Goal: Information Seeking & Learning: Find specific fact

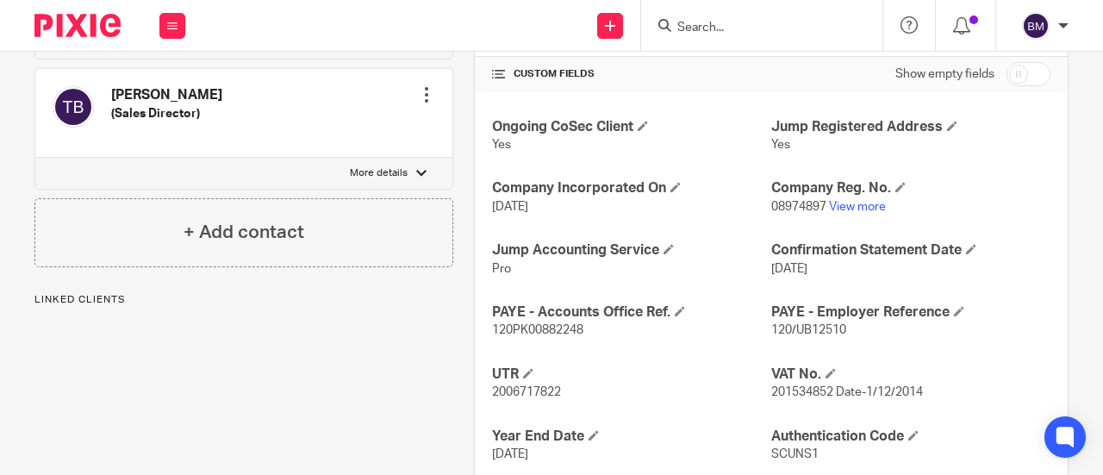
scroll to position [690, 0]
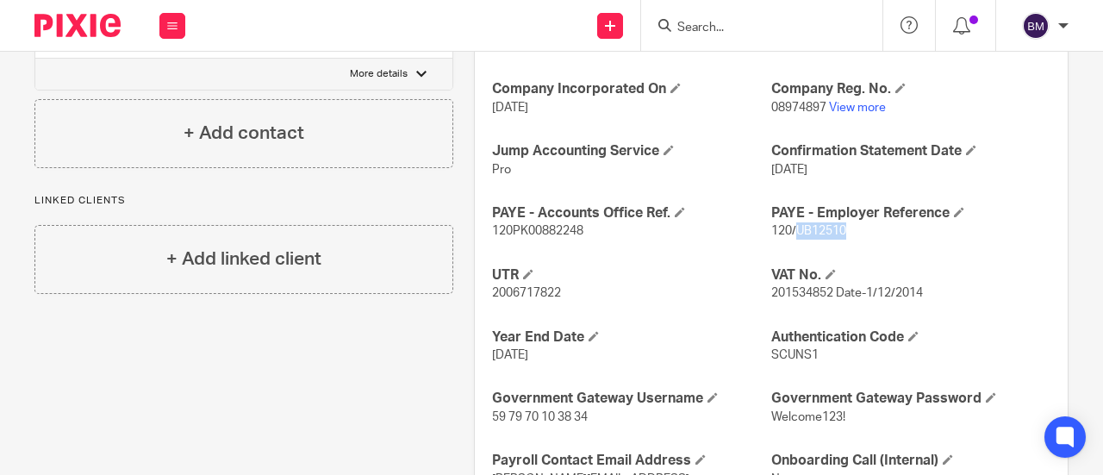
drag, startPoint x: 842, startPoint y: 227, endPoint x: 786, endPoint y: 227, distance: 56.0
click at [786, 227] on p "120/UB12510" at bounding box center [910, 230] width 279 height 17
copy span "UB12510"
click at [902, 215] on h4 "PAYE - Employer Reference" at bounding box center [910, 213] width 279 height 18
drag, startPoint x: 590, startPoint y: 228, endPoint x: 476, endPoint y: 230, distance: 113.8
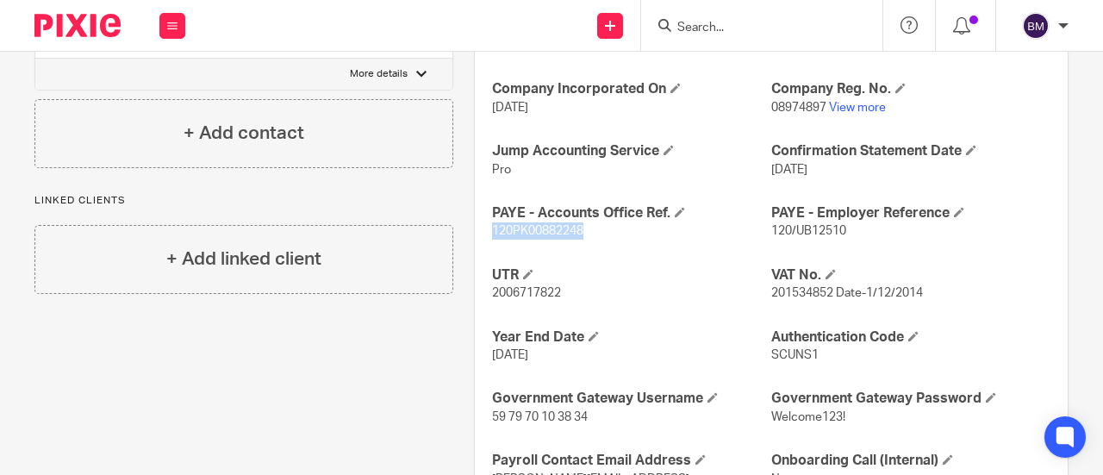
click at [476, 230] on div "Ongoing CoSec Client Yes Jump Registered Address Yes Company Incorporated On [D…" at bounding box center [771, 293] width 593 height 601
copy span "120PK00882248"
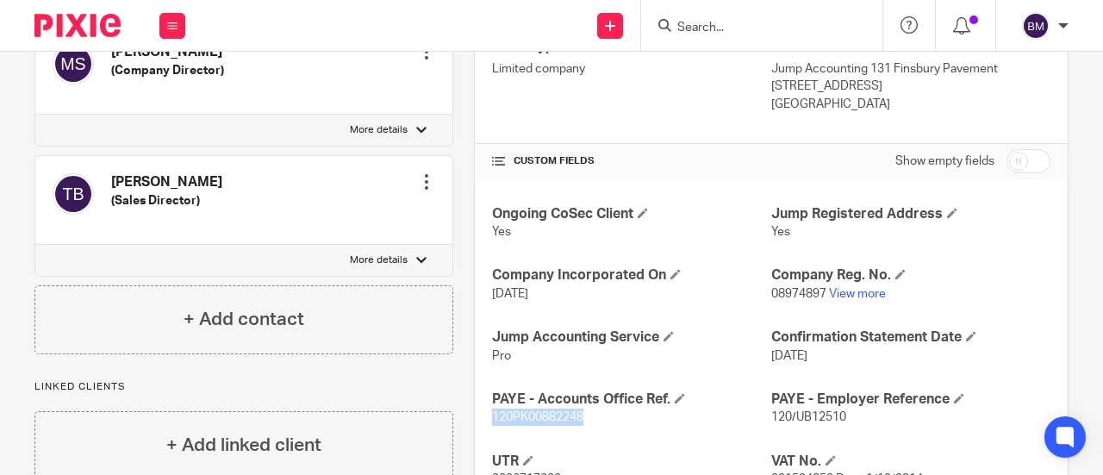
scroll to position [603, 0]
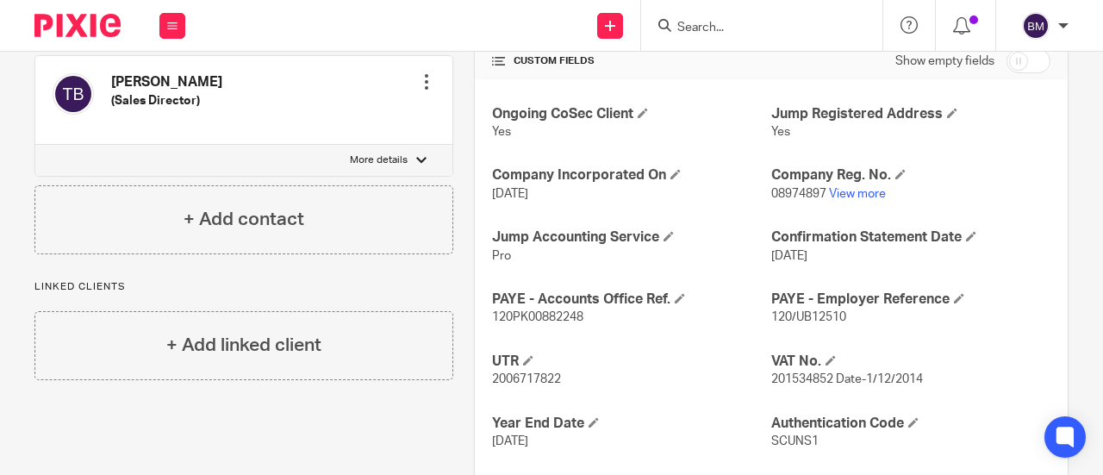
click at [660, 262] on div "Ongoing CoSec Client Yes Jump Registered Address Yes Company Incorporated On [D…" at bounding box center [771, 379] width 593 height 601
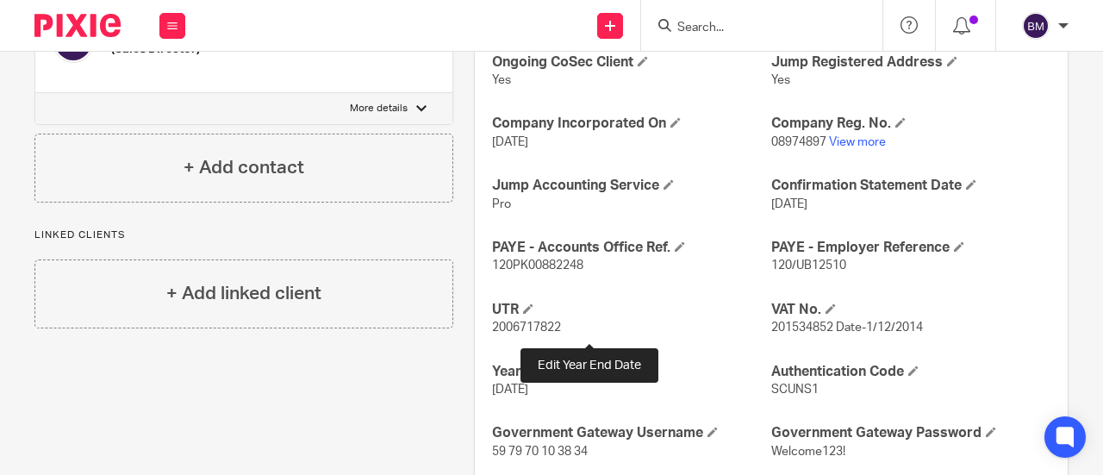
scroll to position [690, 0]
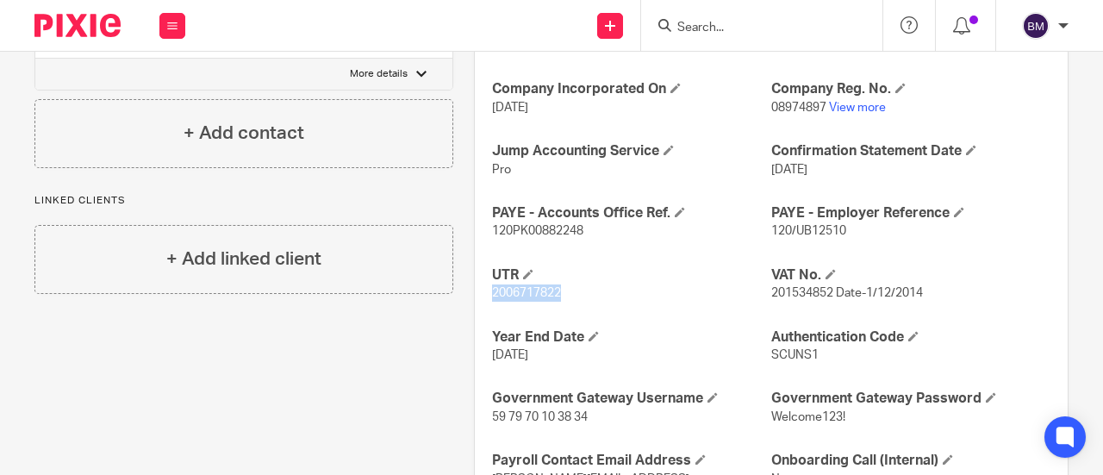
drag, startPoint x: 555, startPoint y: 290, endPoint x: 475, endPoint y: 296, distance: 80.3
click at [475, 296] on div "Ongoing CoSec Client Yes Jump Registered Address Yes Company Incorporated On [D…" at bounding box center [771, 293] width 593 height 601
copy span "2006717822"
click at [700, 277] on h4 "UTR" at bounding box center [631, 275] width 279 height 18
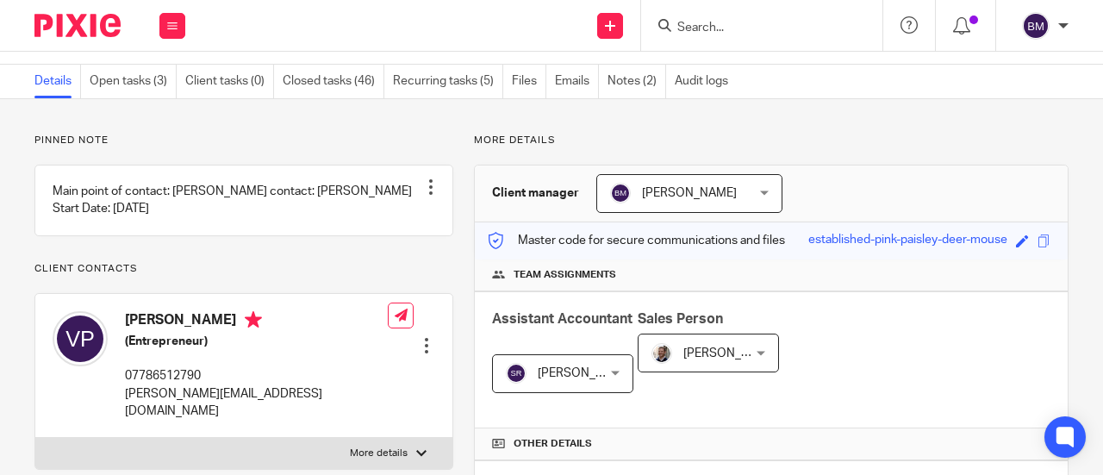
scroll to position [0, 0]
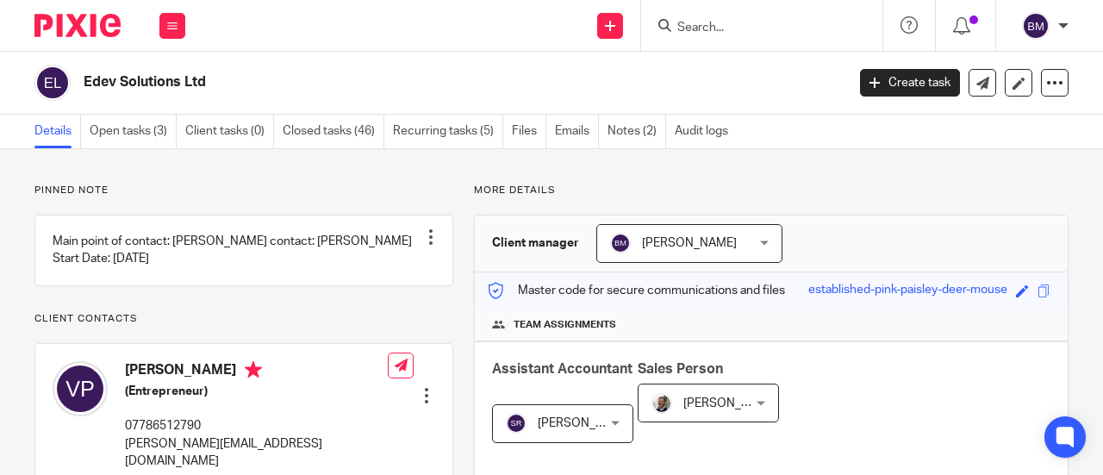
click at [701, 23] on input "Search" at bounding box center [753, 29] width 155 height 16
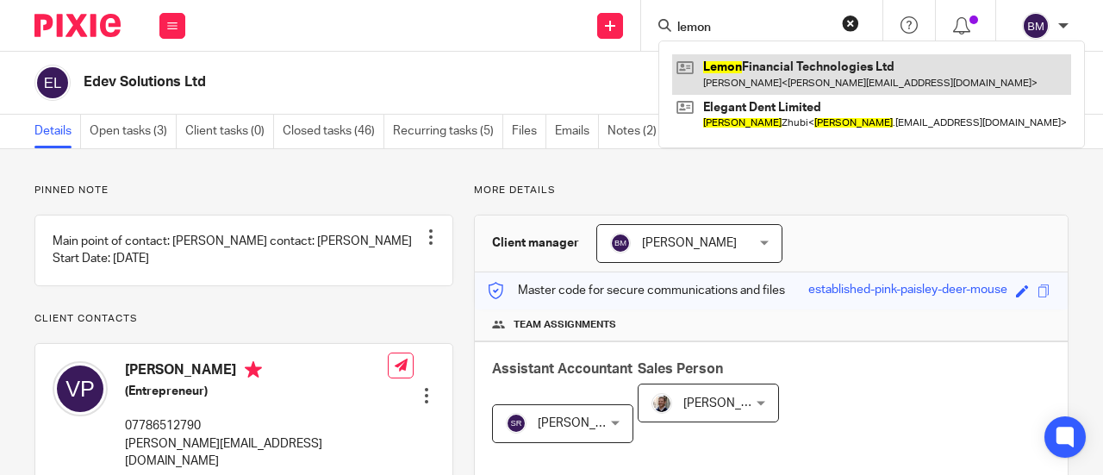
type input "lemon"
click at [749, 65] on link at bounding box center [871, 74] width 399 height 40
click at [758, 76] on link at bounding box center [871, 74] width 399 height 40
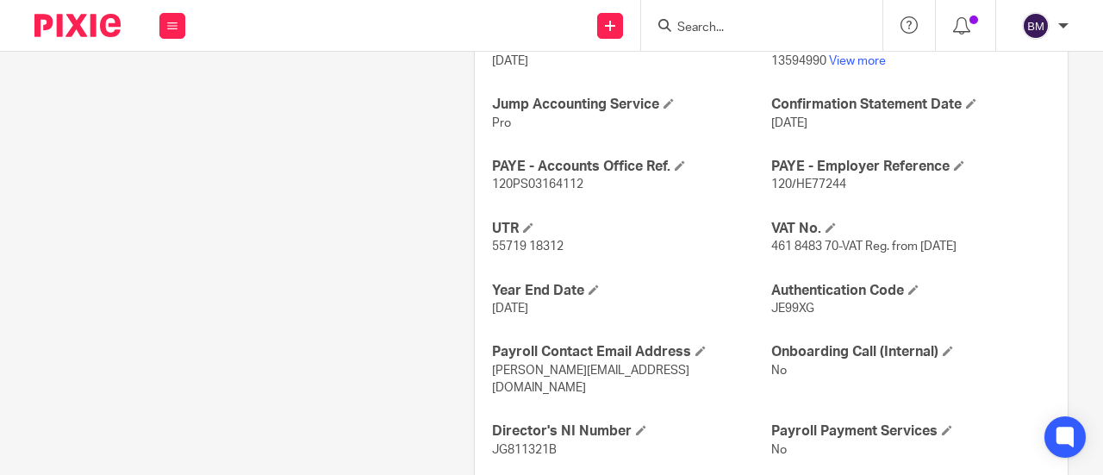
scroll to position [760, 0]
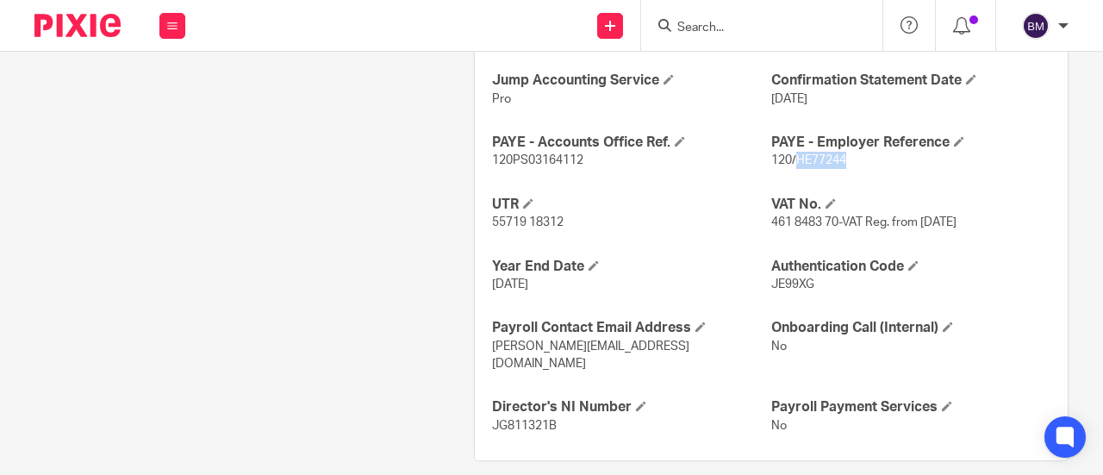
drag, startPoint x: 841, startPoint y: 154, endPoint x: 788, endPoint y: 152, distance: 53.5
click at [788, 152] on p "120/HE77244" at bounding box center [910, 160] width 279 height 17
drag, startPoint x: 818, startPoint y: 146, endPoint x: 765, endPoint y: 164, distance: 55.6
click at [771, 164] on p "120/HE77244" at bounding box center [910, 160] width 279 height 17
drag, startPoint x: 839, startPoint y: 156, endPoint x: 789, endPoint y: 156, distance: 50.0
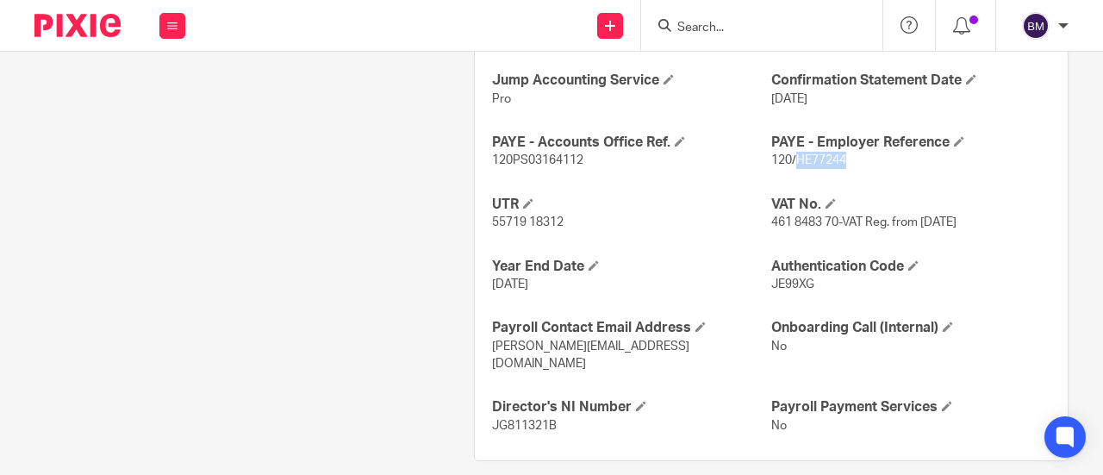
click at [789, 156] on p "120/HE77244" at bounding box center [910, 160] width 279 height 17
copy span "HE77244"
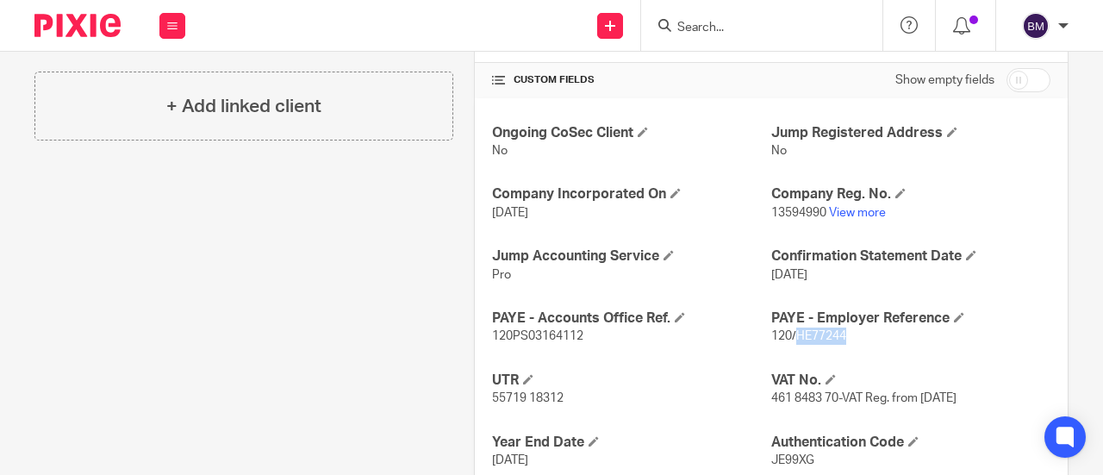
scroll to position [690, 0]
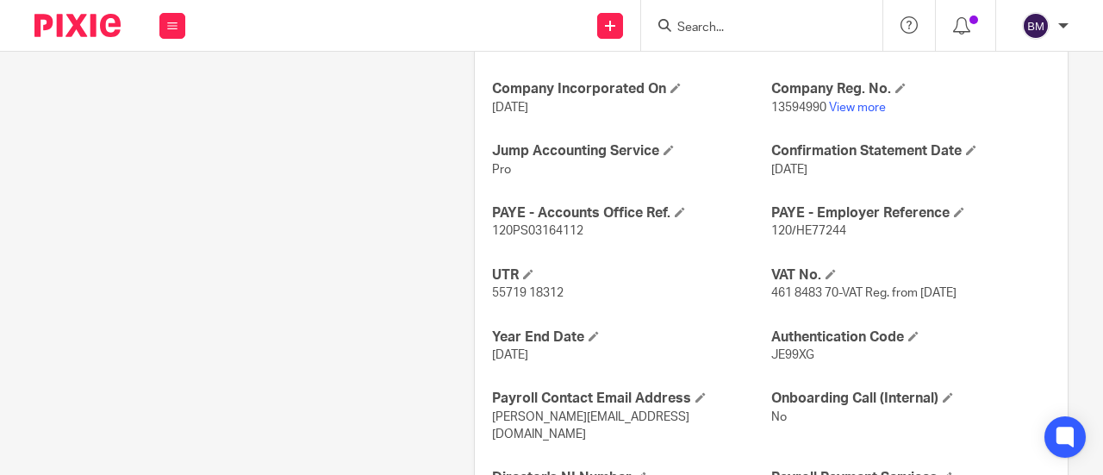
click at [720, 192] on div "Ongoing CoSec Client No Jump Registered Address No Company Incorporated On 31 A…" at bounding box center [771, 262] width 593 height 539
drag, startPoint x: 580, startPoint y: 227, endPoint x: 487, endPoint y: 224, distance: 93.1
click at [492, 224] on p "120PS03164112" at bounding box center [631, 230] width 279 height 17
copy span "120PS03164112"
click at [567, 247] on div "Ongoing CoSec Client No Jump Registered Address No Company Incorporated On 31 A…" at bounding box center [771, 262] width 593 height 539
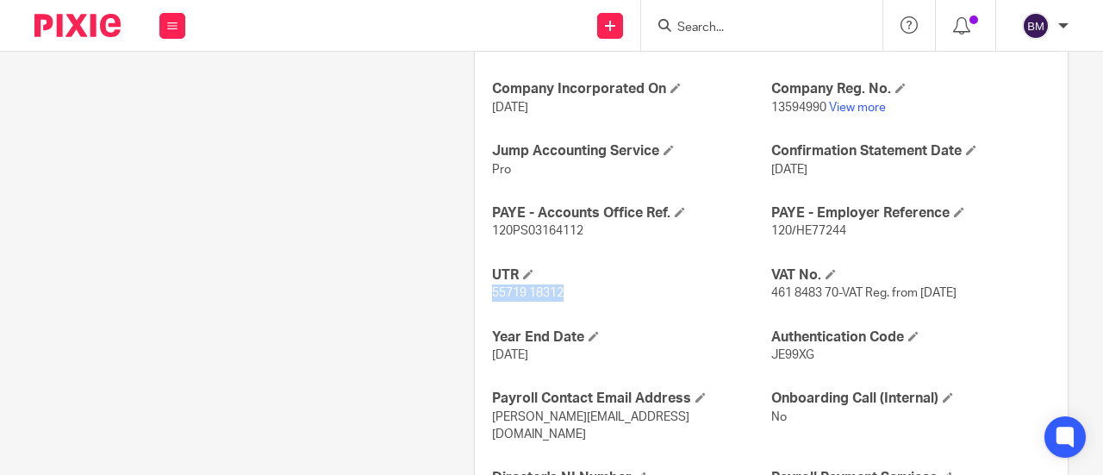
drag, startPoint x: 551, startPoint y: 289, endPoint x: 456, endPoint y: 290, distance: 94.8
click at [456, 290] on div "More details Client manager Beata Mazurek Beata Mazurek Aashish A Abinandhana P…" at bounding box center [760, 13] width 615 height 1038
copy span "55719 18312"
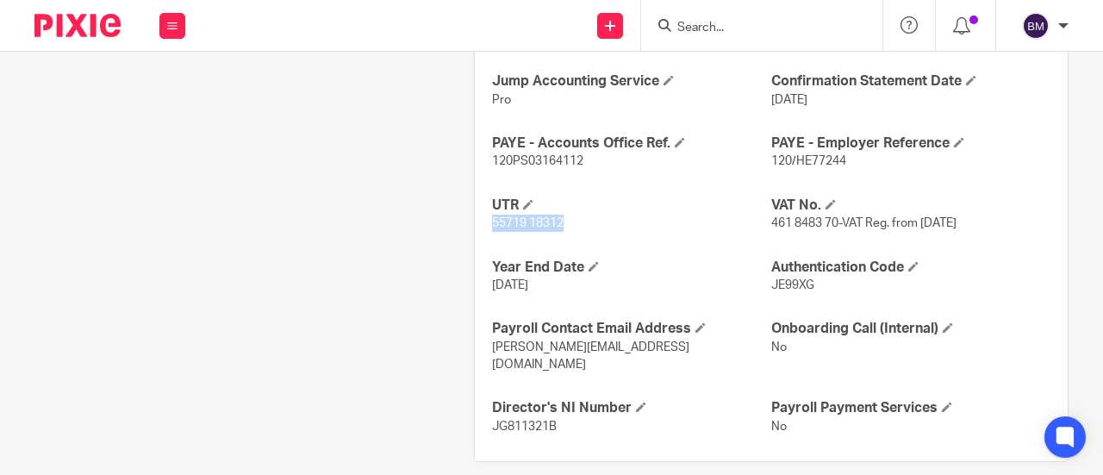
scroll to position [760, 0]
drag, startPoint x: 543, startPoint y: 222, endPoint x: 614, endPoint y: 172, distance: 86.1
click at [614, 172] on div "Ongoing CoSec Client No Jump Registered Address No Company Incorporated On 31 A…" at bounding box center [771, 191] width 593 height 539
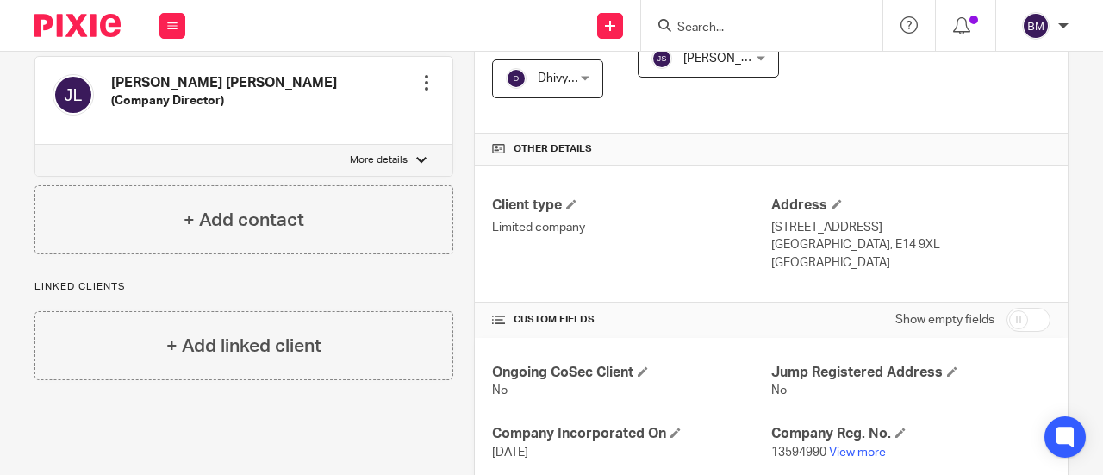
scroll to position [431, 0]
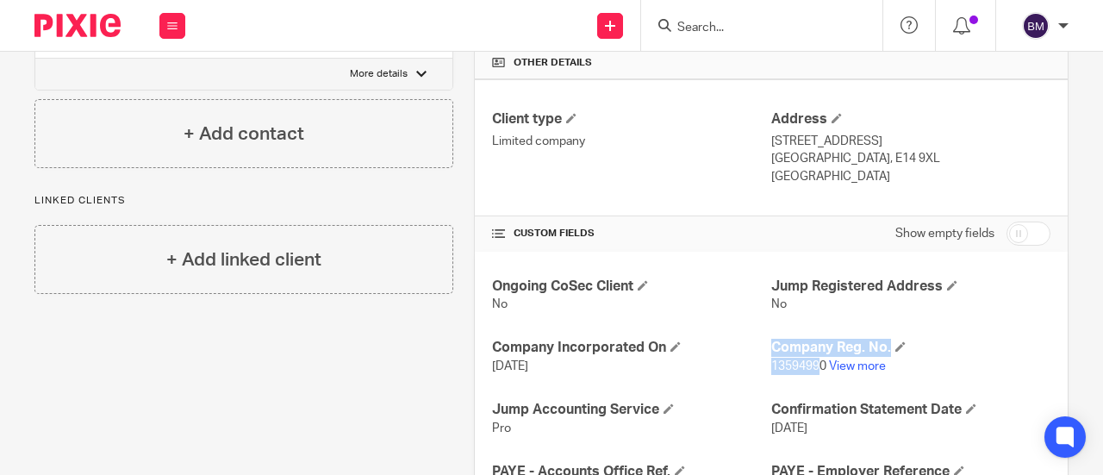
drag, startPoint x: 814, startPoint y: 359, endPoint x: 755, endPoint y: 362, distance: 59.5
click at [974, 279] on h4 "Jump Registered Address" at bounding box center [910, 287] width 279 height 18
drag, startPoint x: 817, startPoint y: 364, endPoint x: 764, endPoint y: 365, distance: 53.4
click at [771, 365] on span "13594990" at bounding box center [798, 366] width 55 height 12
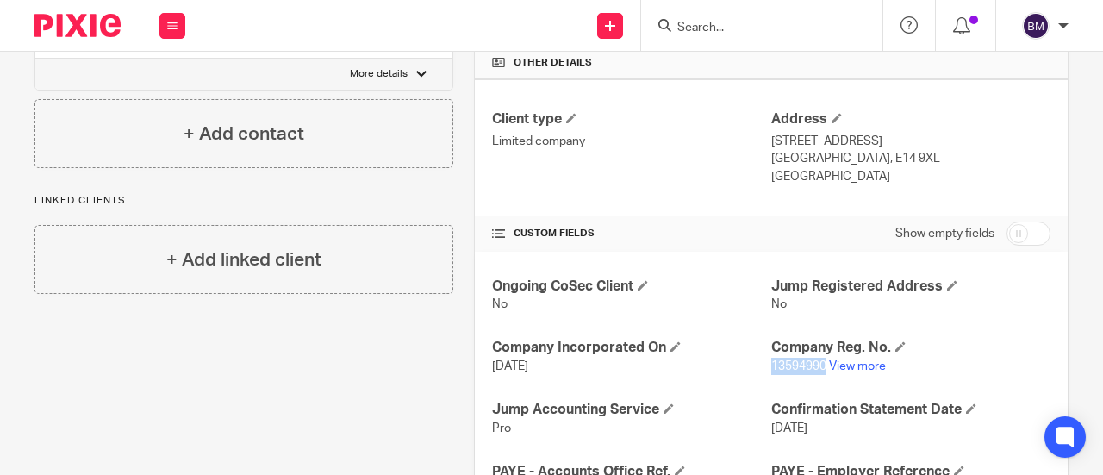
copy span "13594990"
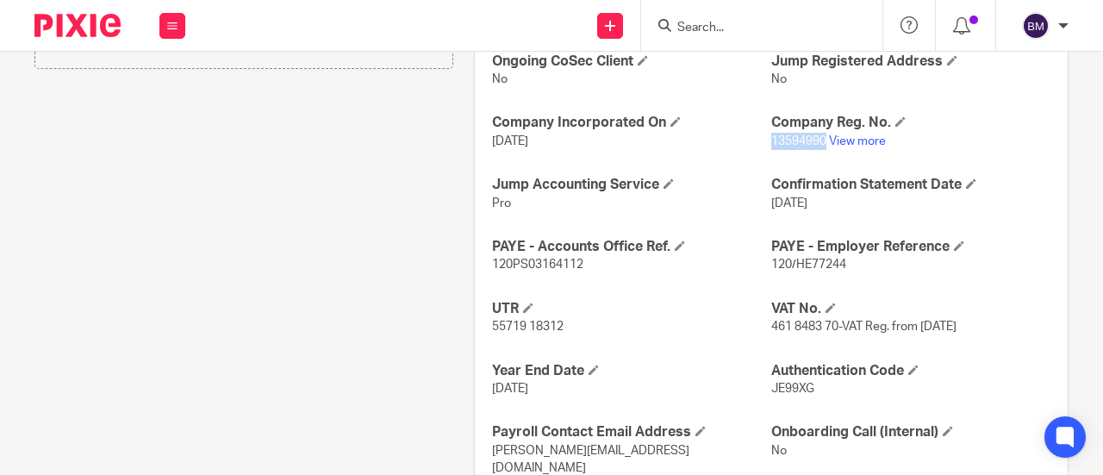
scroll to position [760, 0]
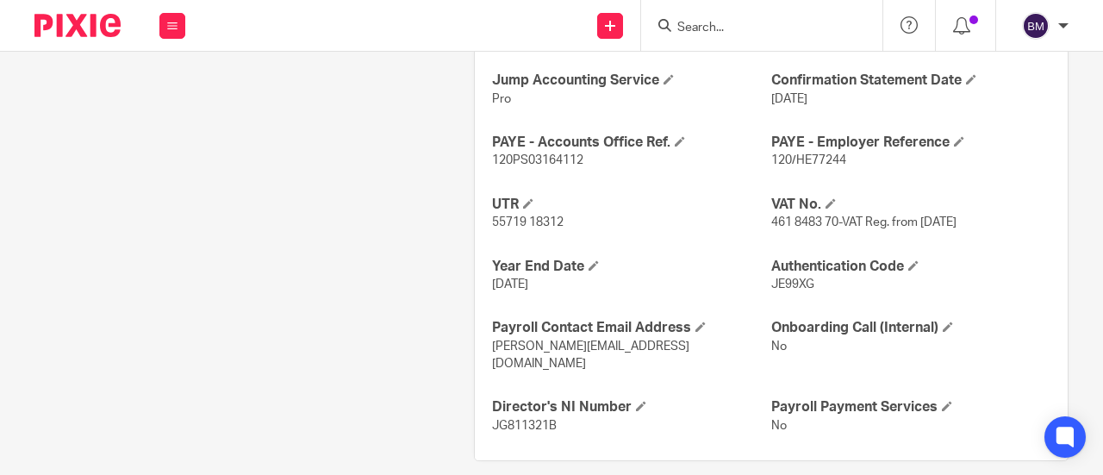
click at [698, 160] on p "120PS03164112" at bounding box center [631, 160] width 279 height 17
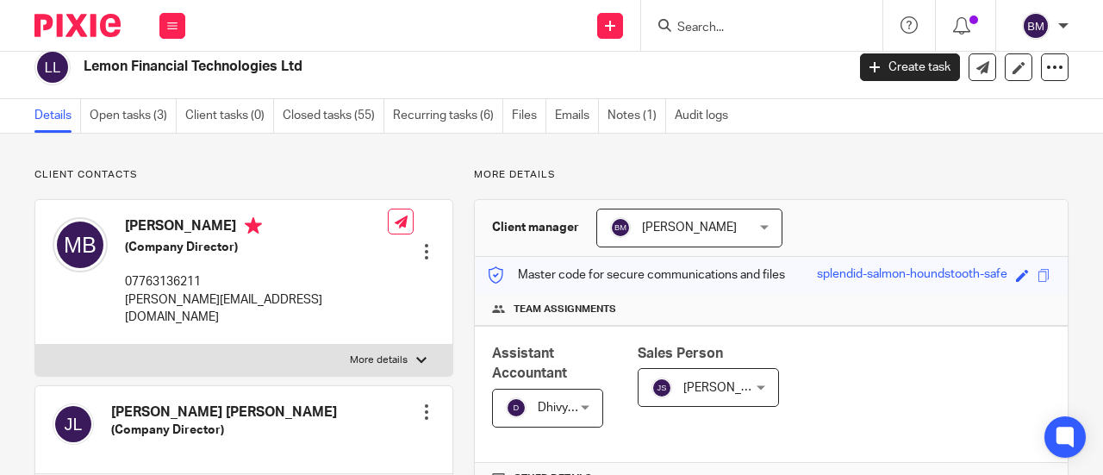
scroll to position [0, 0]
